Goal: Information Seeking & Learning: Learn about a topic

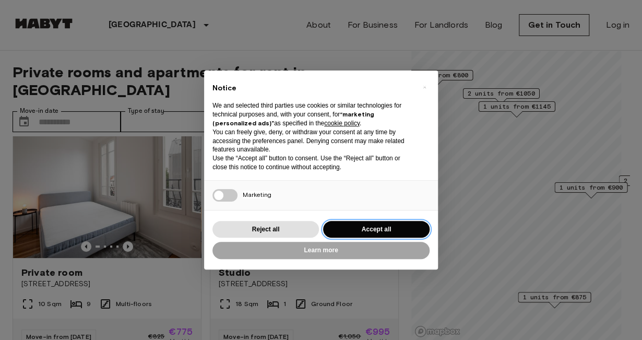
click at [368, 226] on button "Accept all" at bounding box center [376, 229] width 106 height 17
